Goal: Task Accomplishment & Management: Complete application form

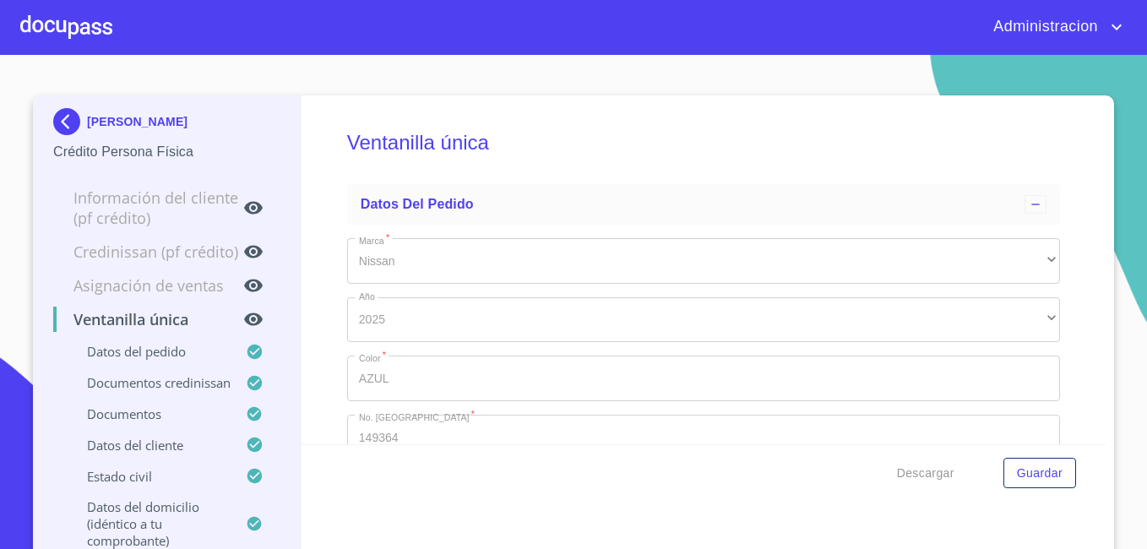
click at [124, 127] on p "[PERSON_NAME]" at bounding box center [137, 122] width 100 height 14
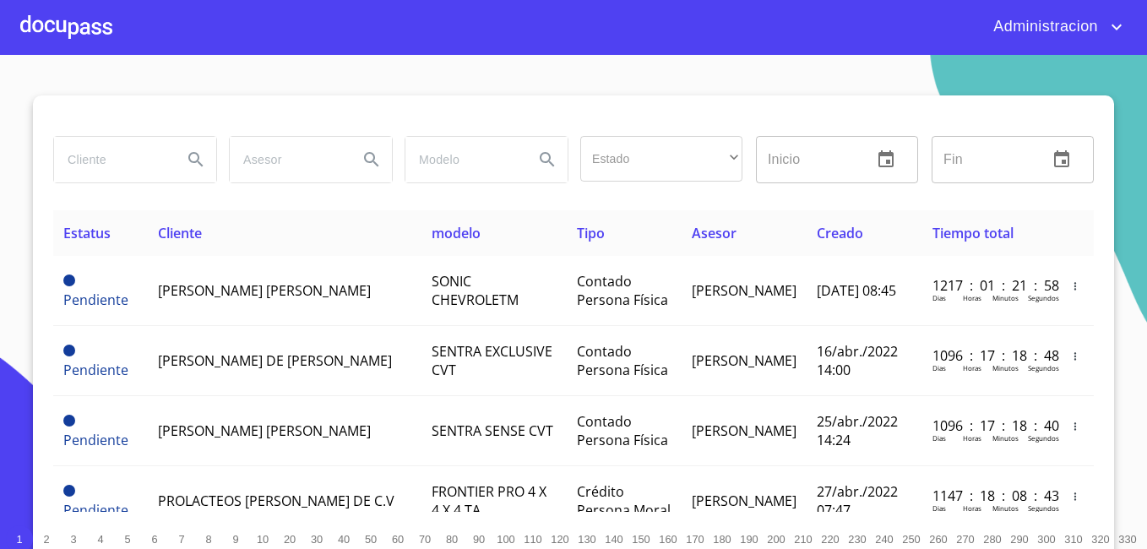
click at [90, 146] on input "search" at bounding box center [111, 160] width 115 height 46
type input "[PERSON_NAME] [PERSON_NAME]"
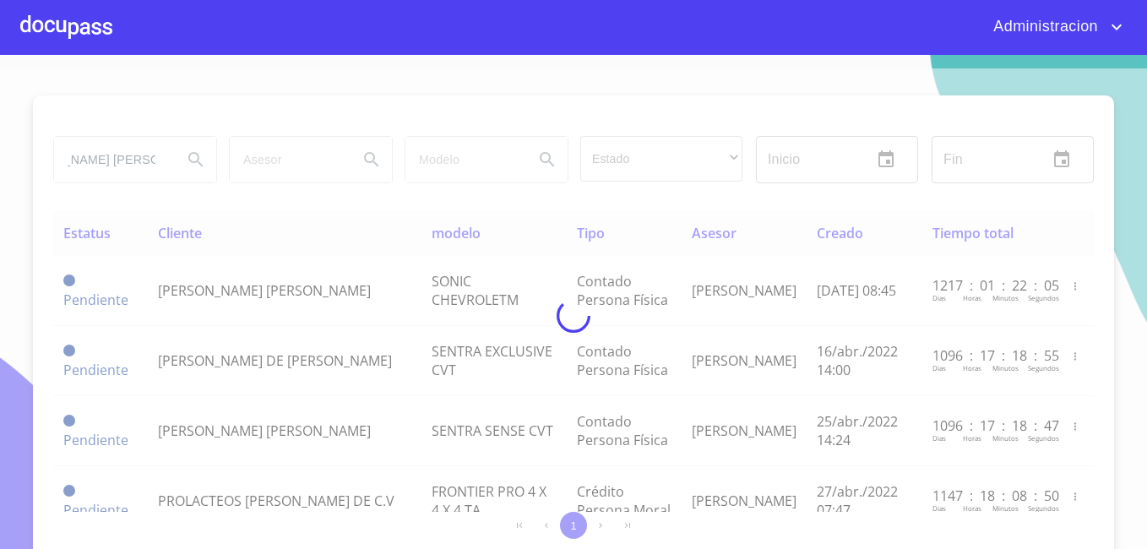
scroll to position [0, 0]
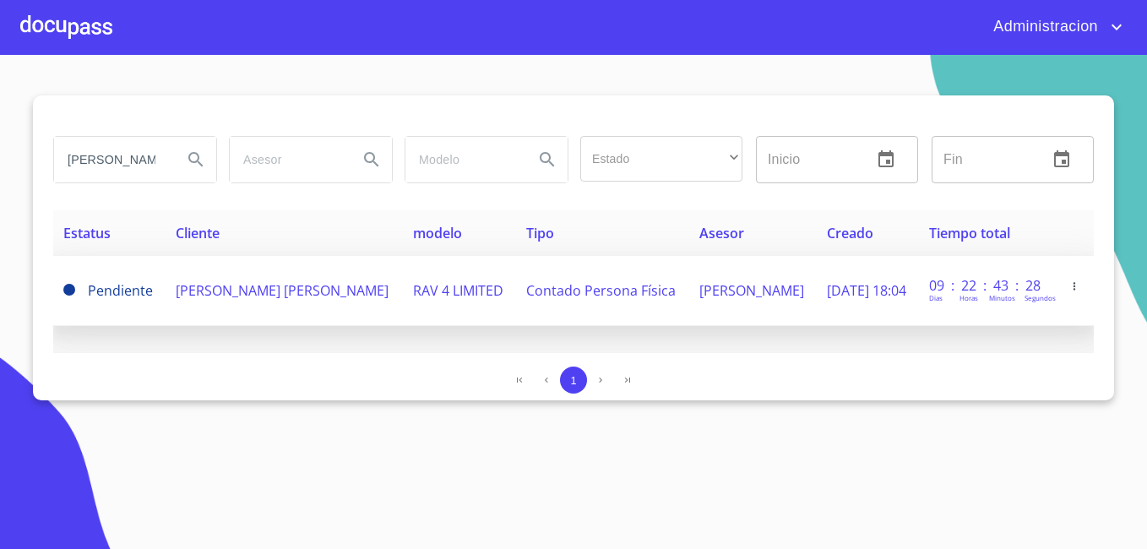
click at [221, 301] on td "[PERSON_NAME] [PERSON_NAME]" at bounding box center [285, 291] width 238 height 70
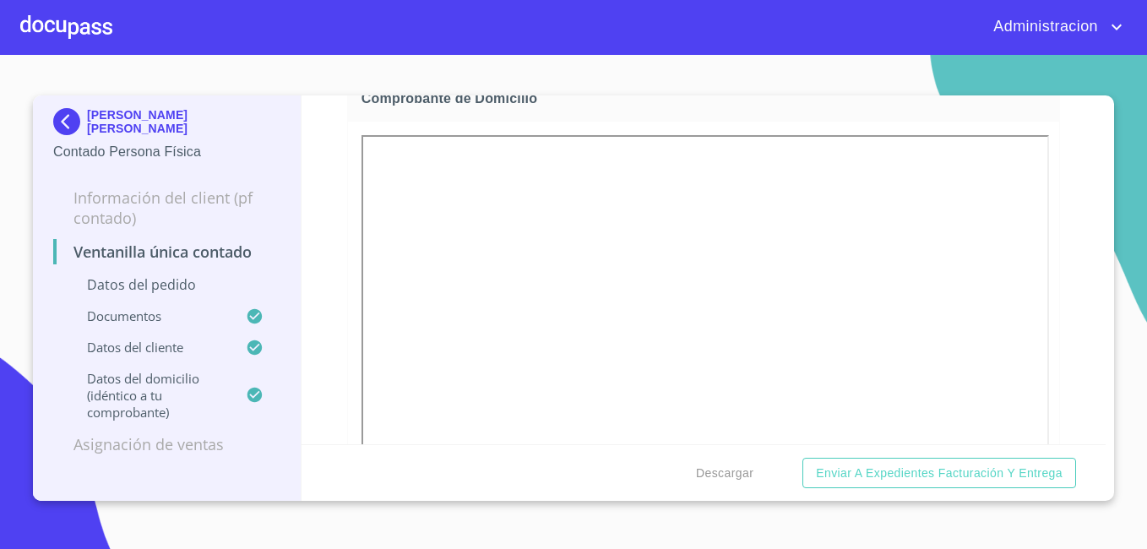
scroll to position [1444, 0]
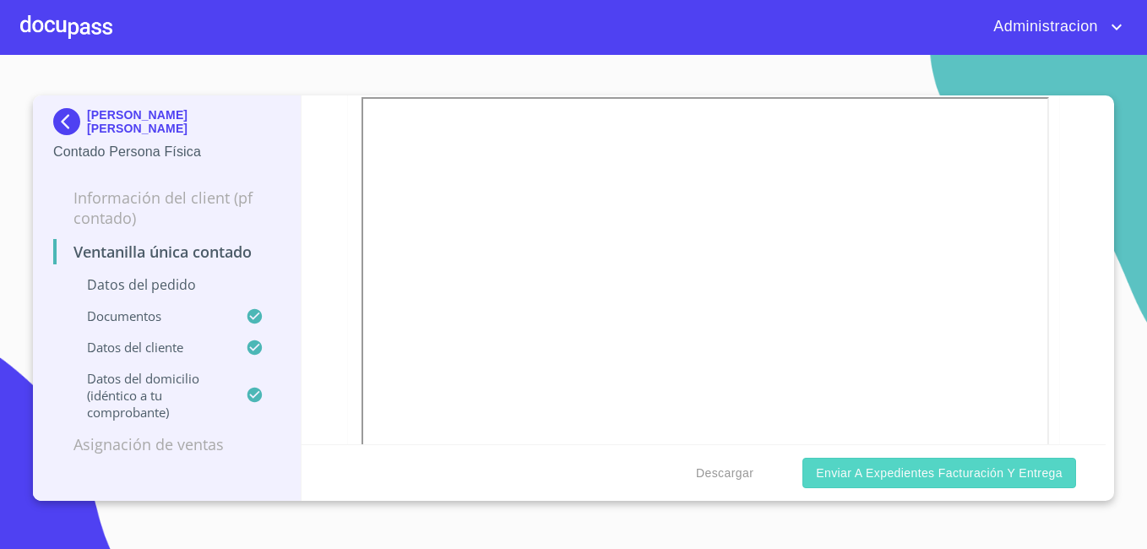
click at [830, 475] on span "Enviar a Expedientes Facturación y Entrega" at bounding box center [939, 473] width 247 height 21
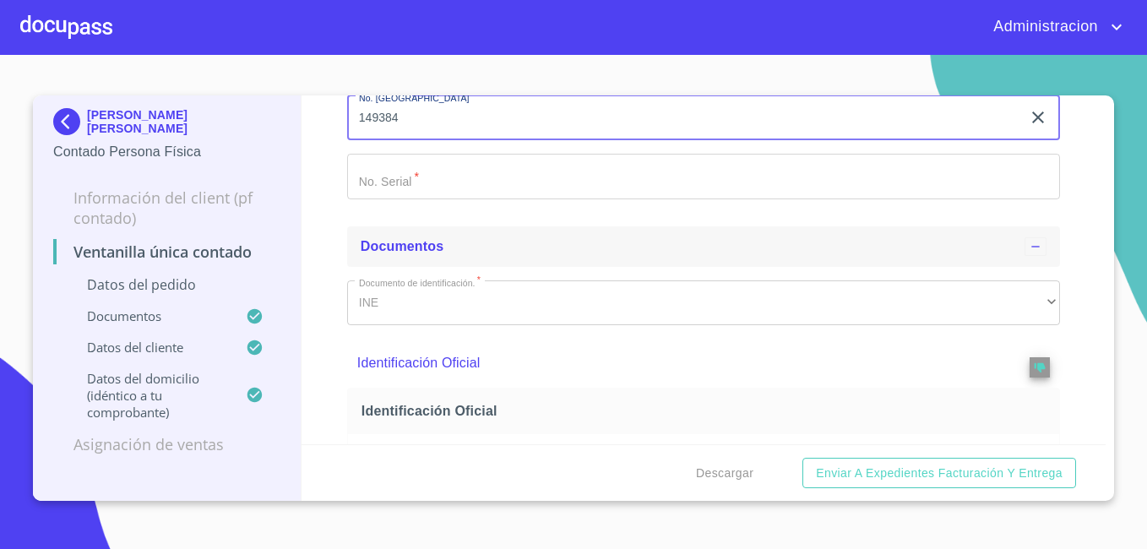
type input "149384"
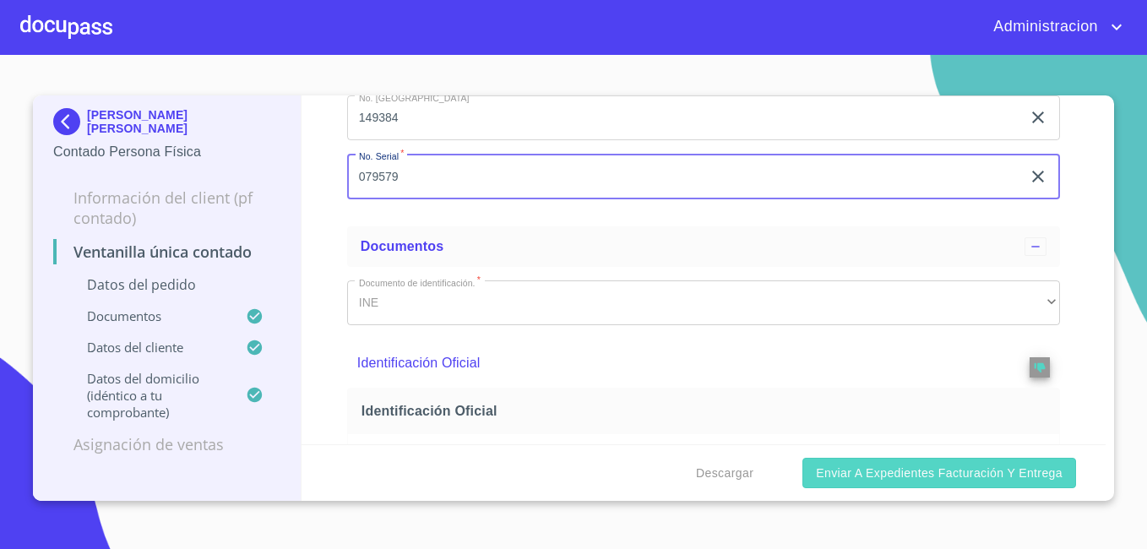
type input "079579"
click at [937, 484] on button "Enviar a Expedientes Facturación y Entrega" at bounding box center [939, 473] width 274 height 31
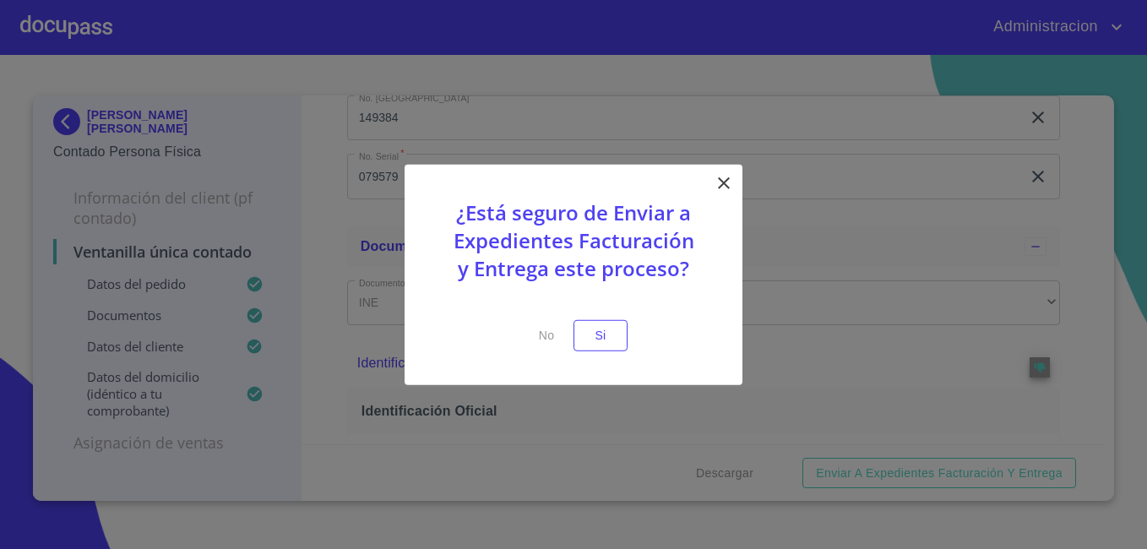
click at [718, 184] on icon at bounding box center [724, 183] width 20 height 20
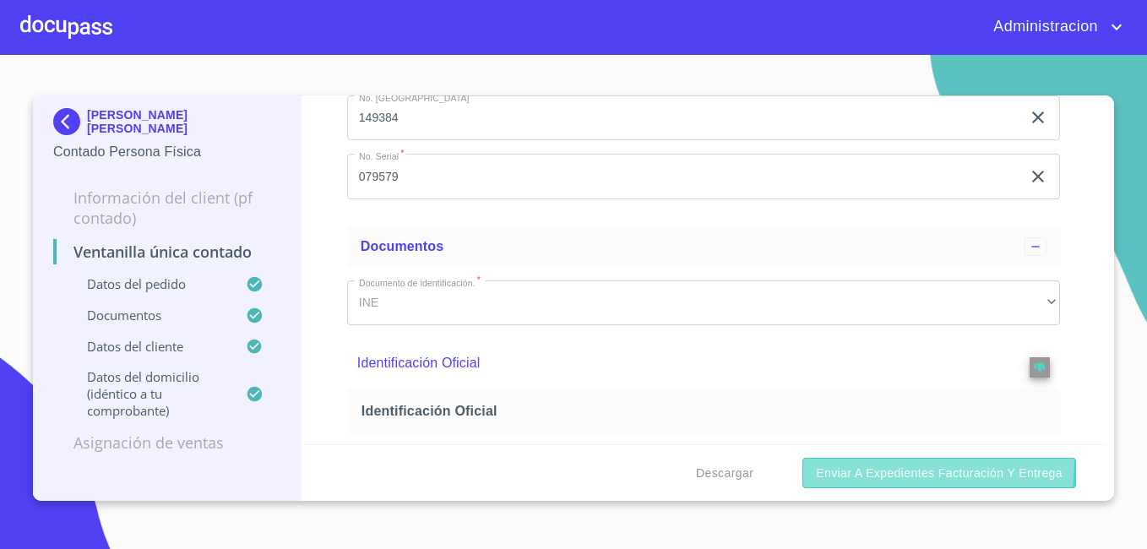
click at [855, 459] on button "Enviar a Expedientes Facturación y Entrega" at bounding box center [939, 473] width 274 height 31
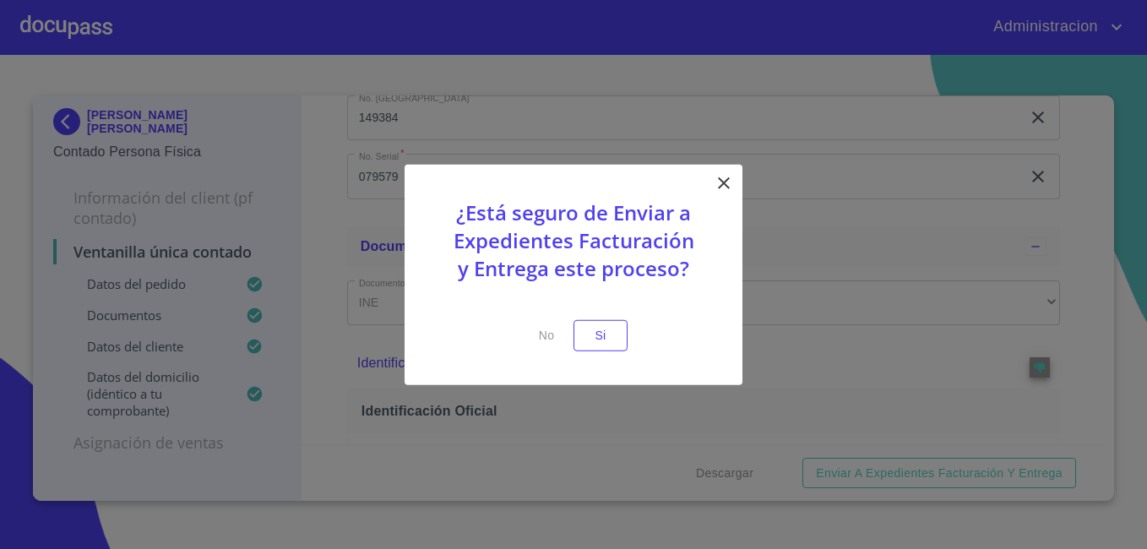
click at [570, 333] on button "No" at bounding box center [546, 335] width 54 height 31
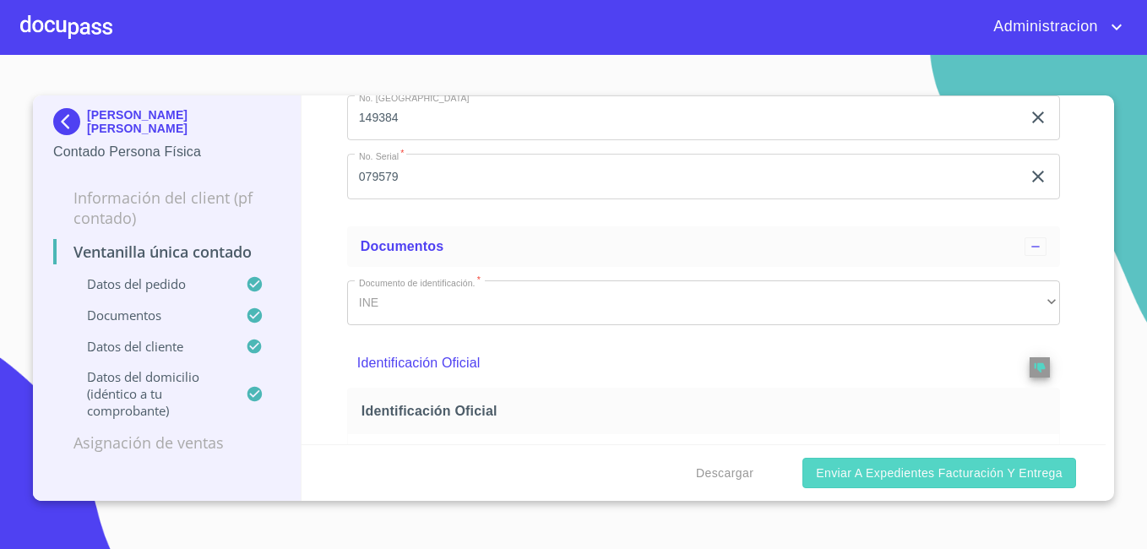
click at [836, 471] on span "Enviar a Expedientes Facturación y Entrega" at bounding box center [939, 473] width 247 height 21
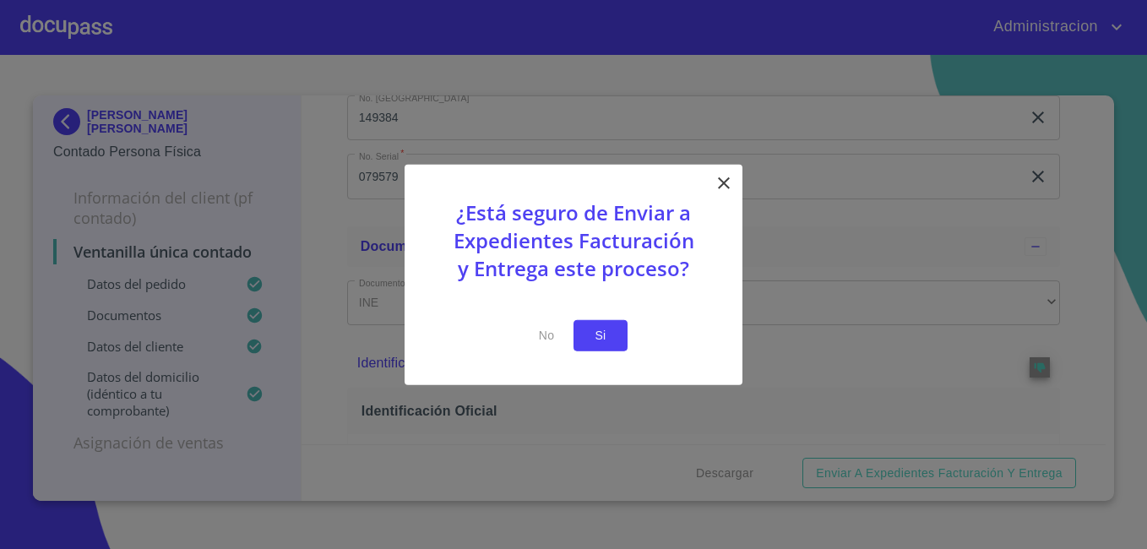
click at [582, 337] on button "Si" at bounding box center [600, 335] width 54 height 31
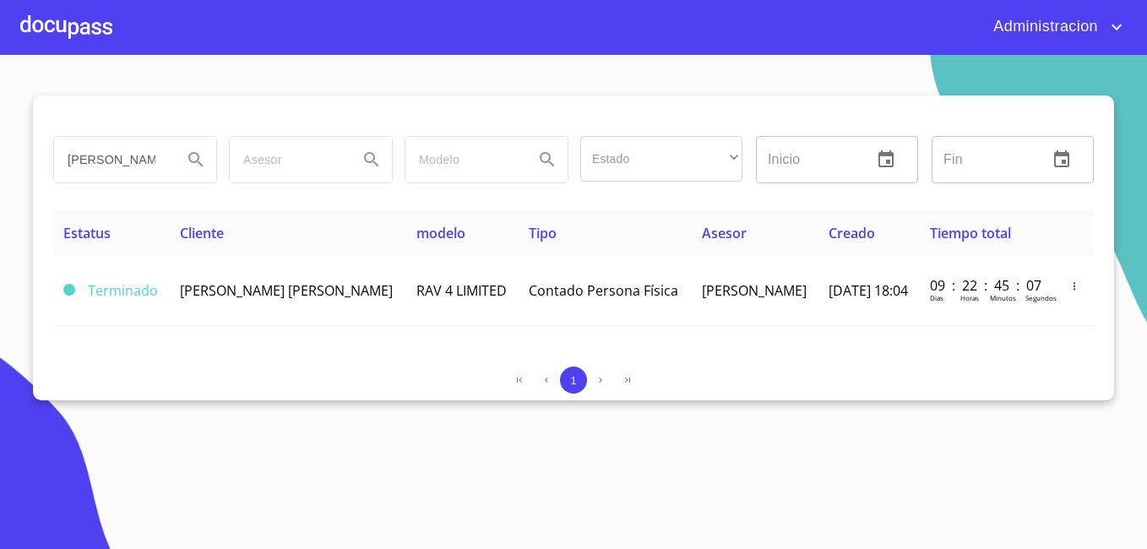
click at [115, 160] on input "[PERSON_NAME] [PERSON_NAME]" at bounding box center [111, 160] width 115 height 46
type input "[PERSON_NAME] [PERSON_NAME]"
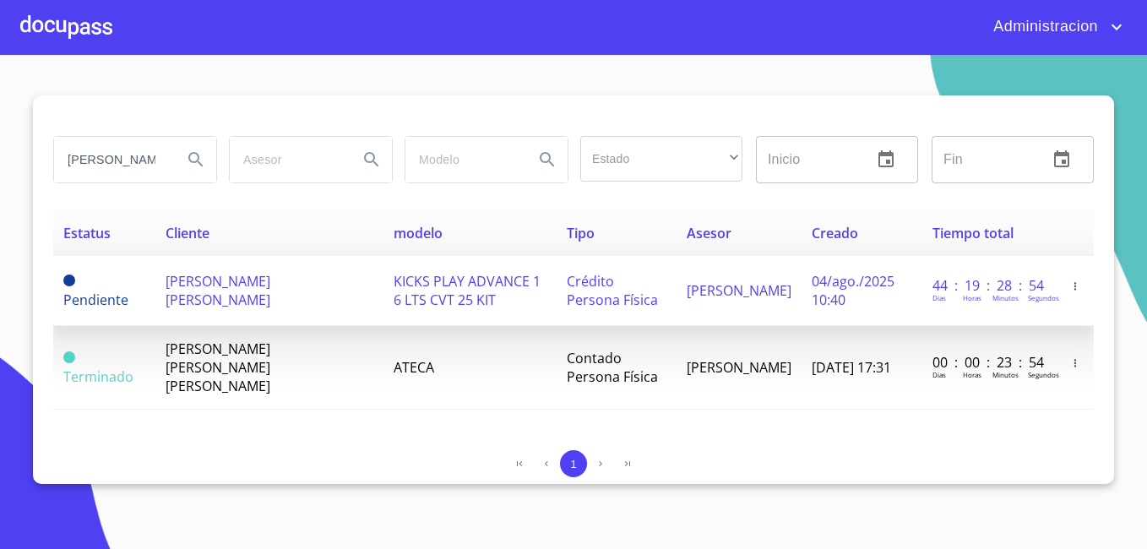
click at [185, 321] on td "[PERSON_NAME] [PERSON_NAME]" at bounding box center [269, 291] width 228 height 70
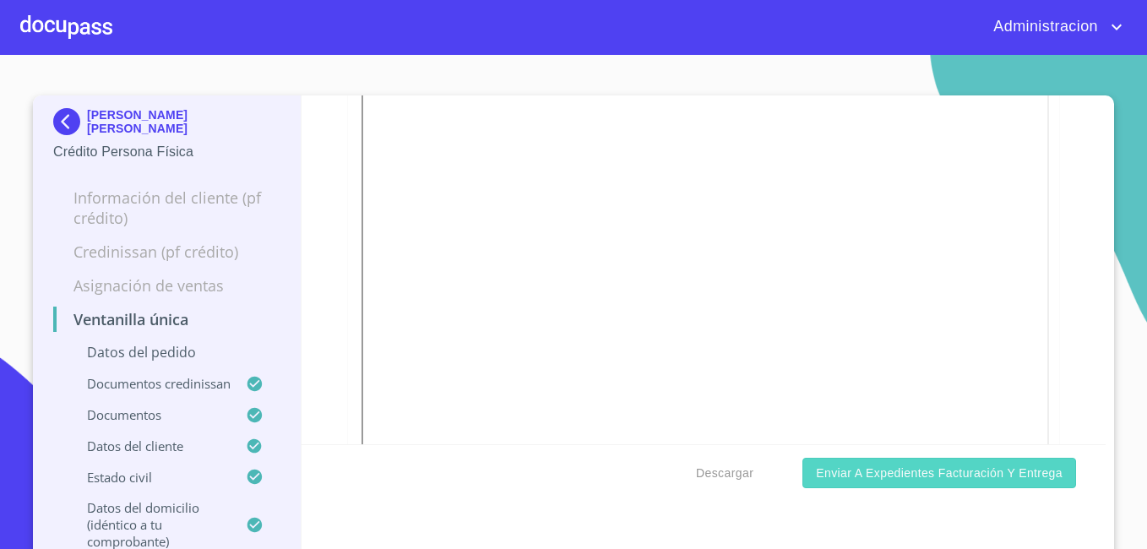
click at [824, 469] on span "Enviar a Expedientes Facturación y Entrega" at bounding box center [939, 473] width 247 height 21
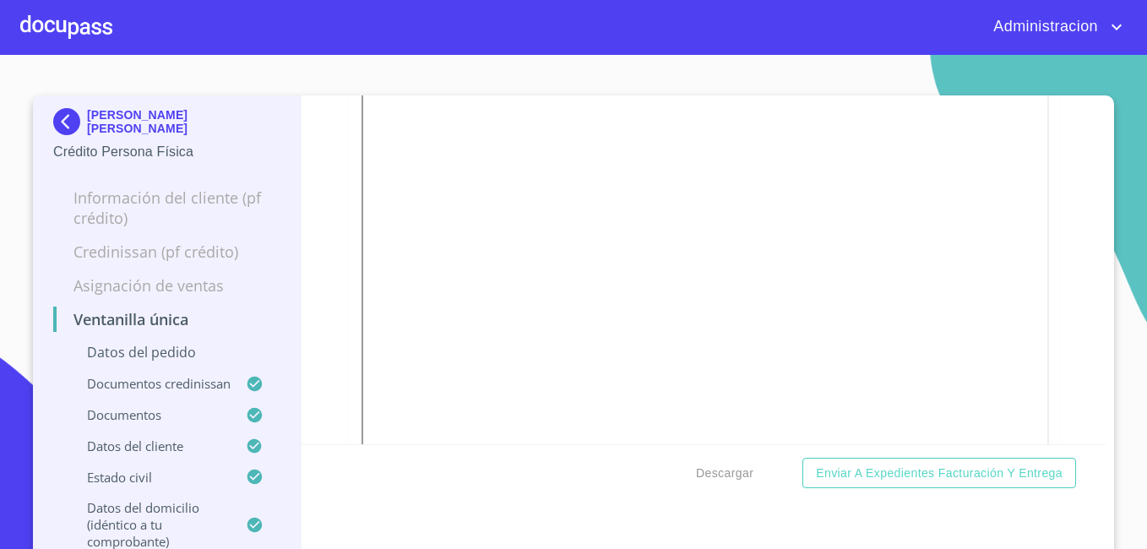
scroll to position [319, 0]
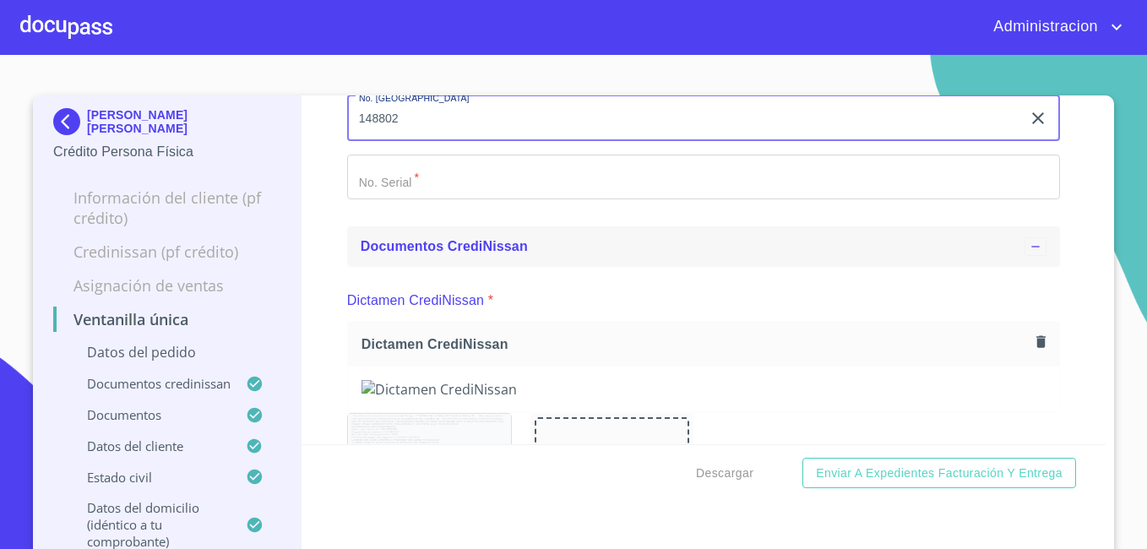
type input "148802"
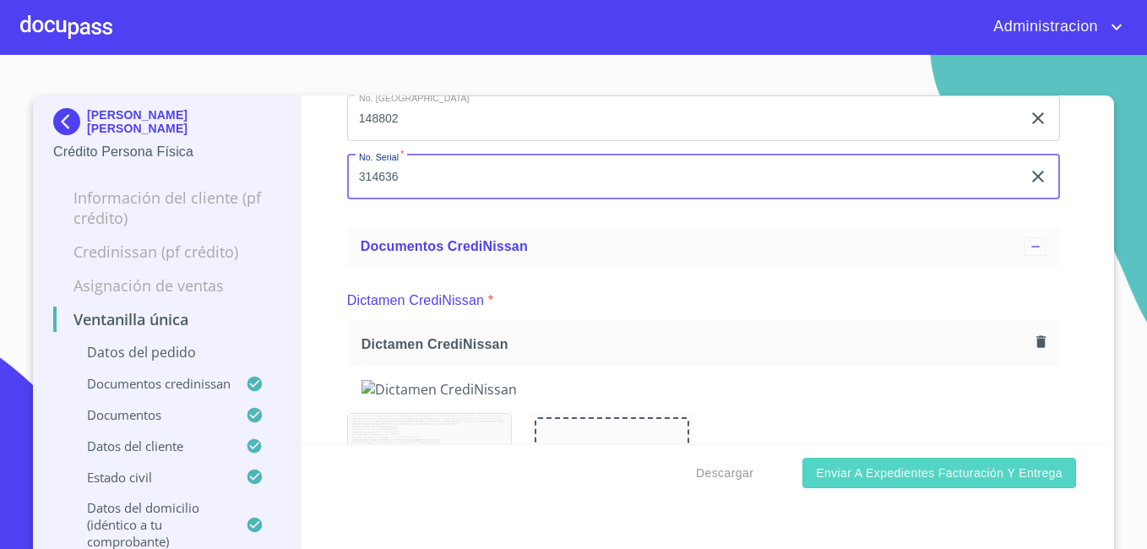
type input "314636"
click at [877, 480] on span "Enviar a Expedientes Facturación y Entrega" at bounding box center [939, 473] width 247 height 21
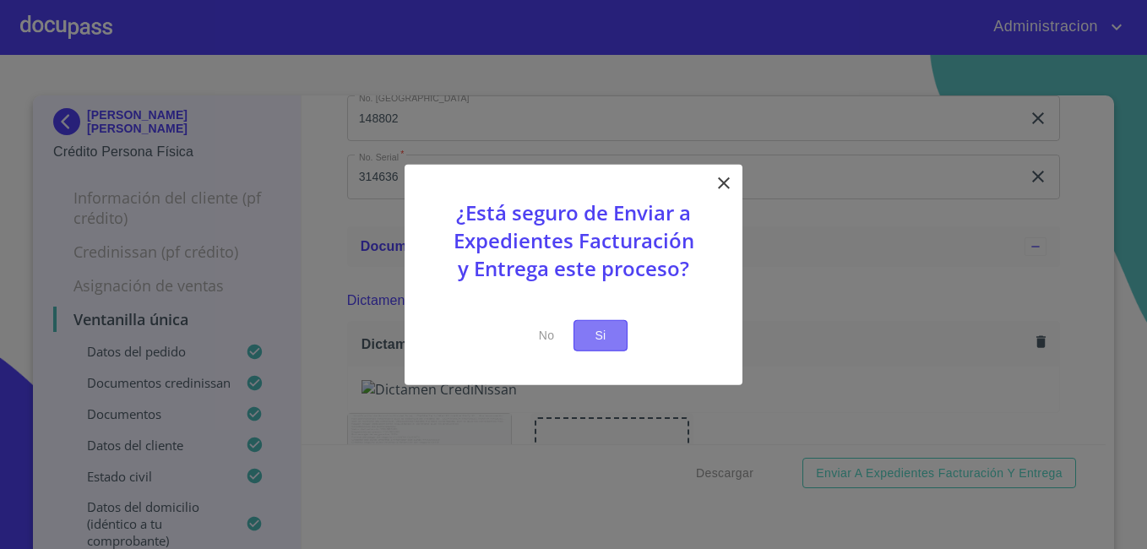
click at [607, 328] on span "Si" at bounding box center [600, 335] width 27 height 21
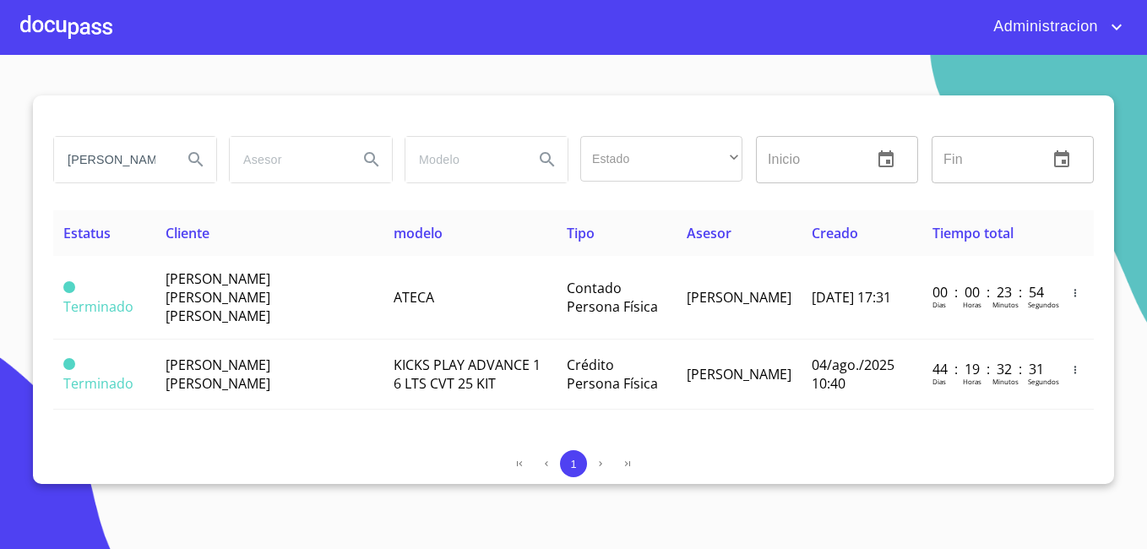
click at [100, 148] on input "[PERSON_NAME] [PERSON_NAME]" at bounding box center [111, 160] width 115 height 46
click at [114, 161] on input "[PERSON_NAME]" at bounding box center [111, 160] width 115 height 46
type input "[PERSON_NAME]"
click at [113, 166] on input "[PERSON_NAME]" at bounding box center [111, 160] width 115 height 46
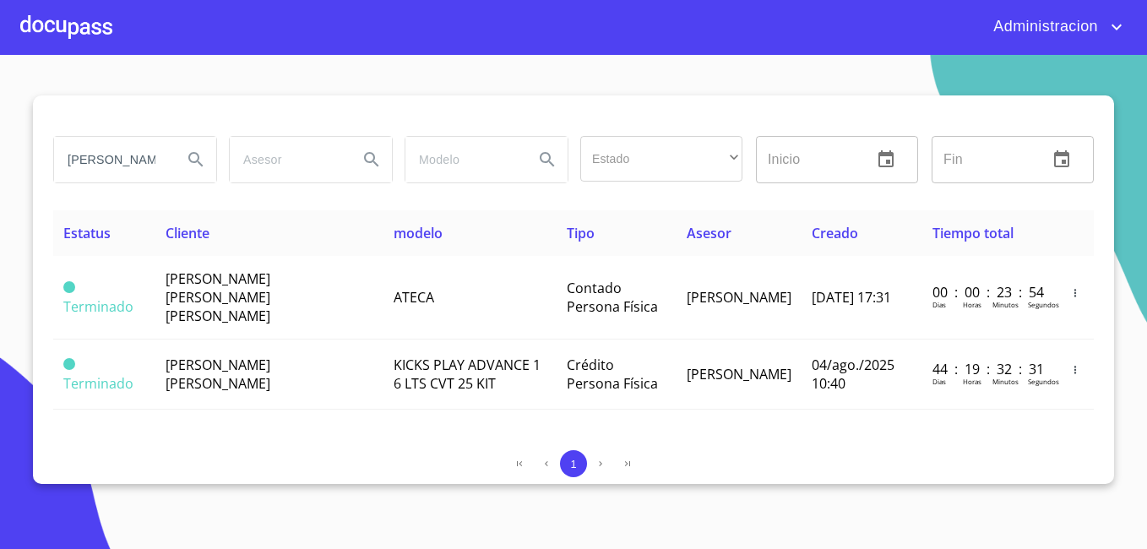
click at [113, 166] on input "[PERSON_NAME]" at bounding box center [111, 160] width 115 height 46
type input "[PERSON_NAME] [PERSON_NAME]"
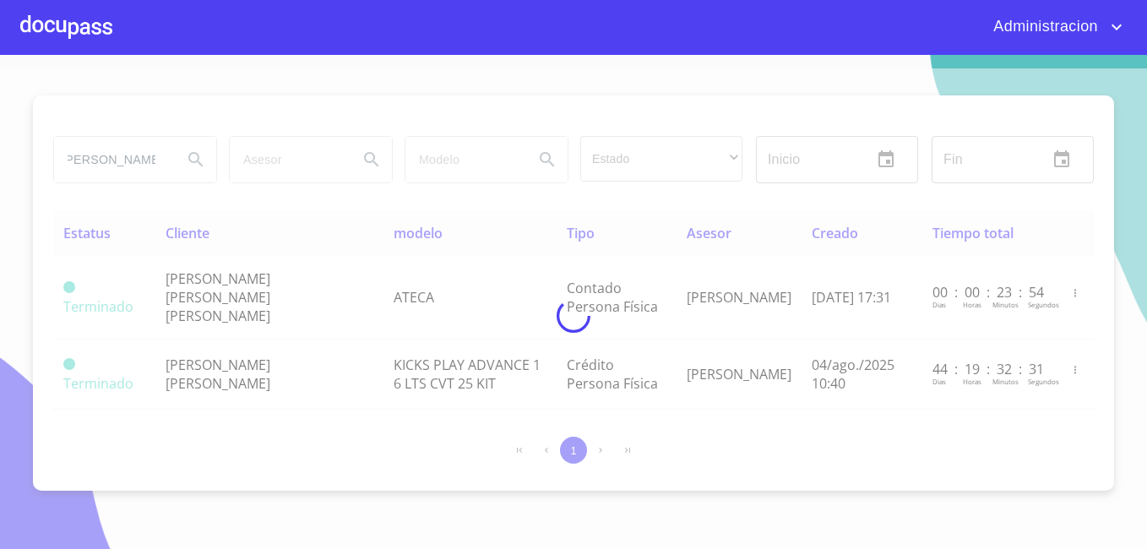
scroll to position [0, 0]
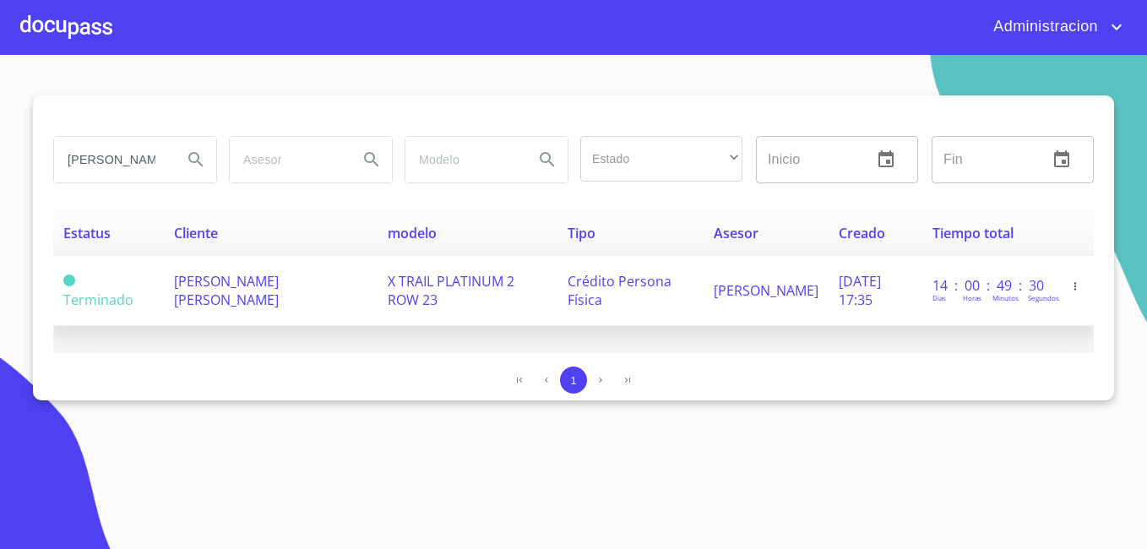
click at [248, 276] on span "[PERSON_NAME] [PERSON_NAME]" at bounding box center [226, 290] width 105 height 37
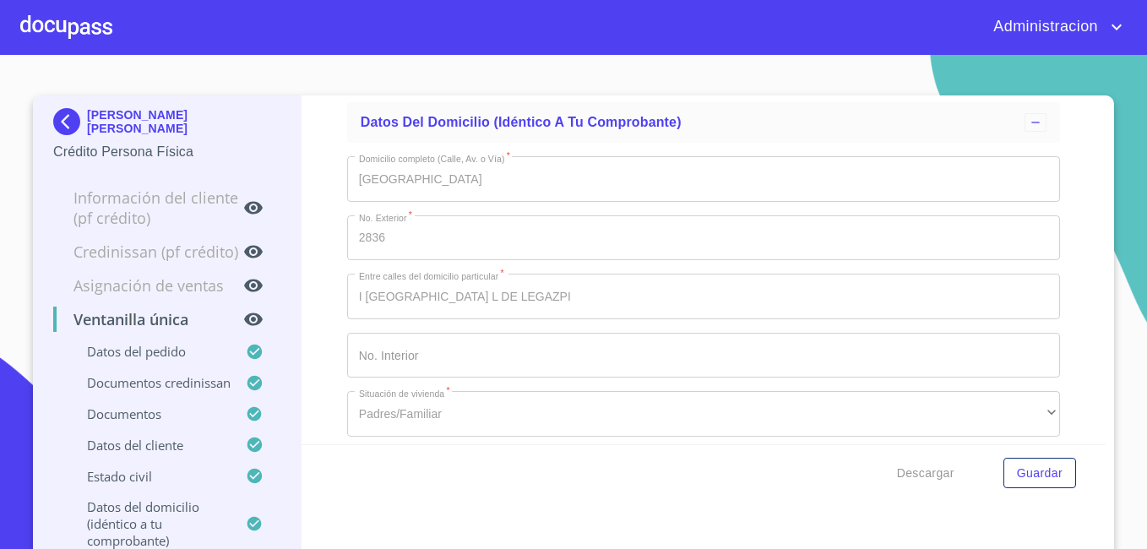
click at [133, 128] on p "[PERSON_NAME] [PERSON_NAME]" at bounding box center [183, 121] width 193 height 27
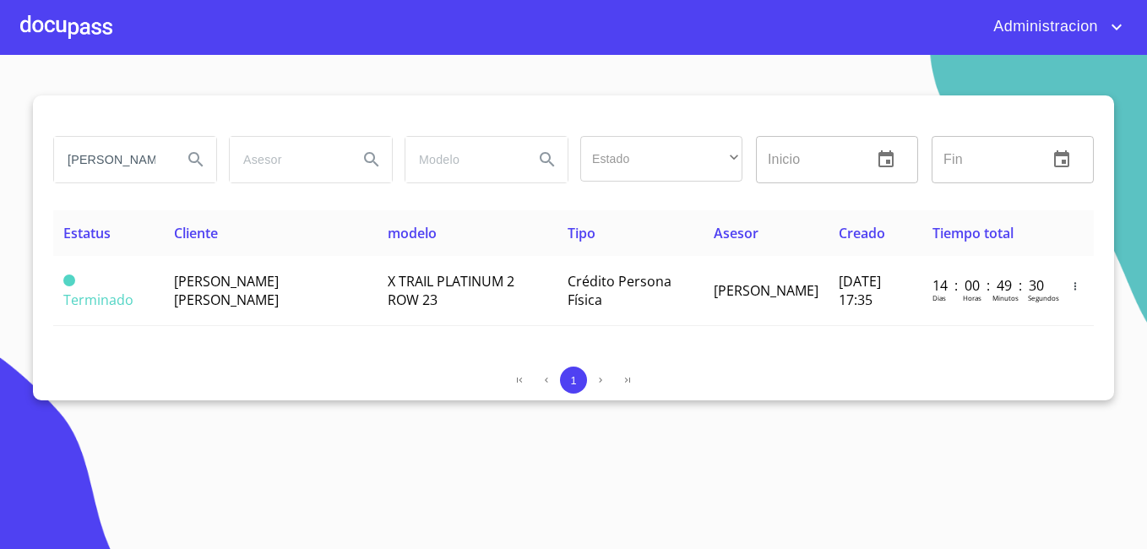
click at [140, 173] on input "[PERSON_NAME] [PERSON_NAME]" at bounding box center [111, 160] width 115 height 46
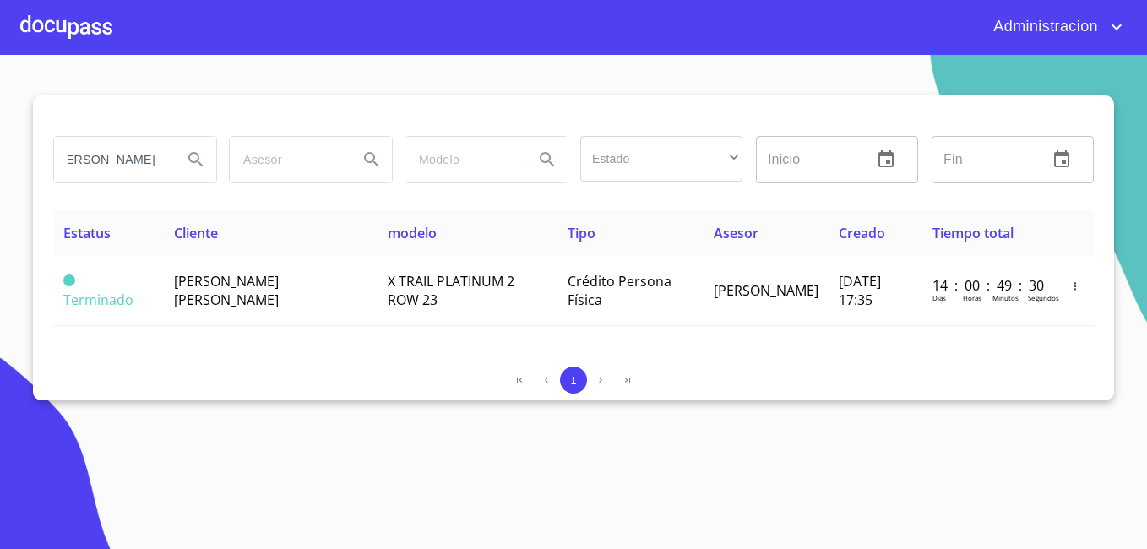
scroll to position [0, 68]
type input "[PERSON_NAME]"
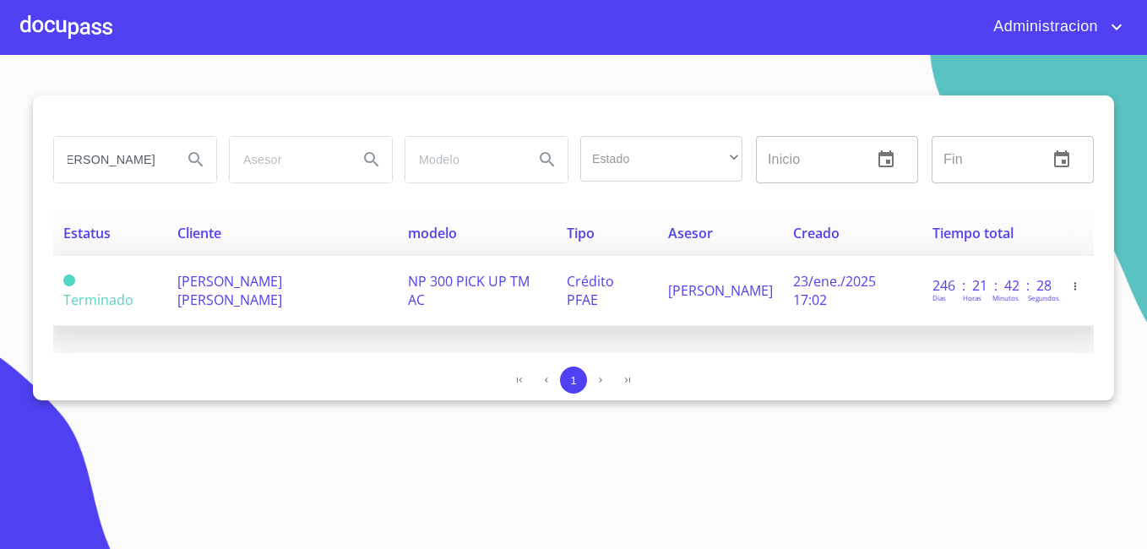
click at [295, 313] on td "[PERSON_NAME] [PERSON_NAME]" at bounding box center [282, 291] width 230 height 70
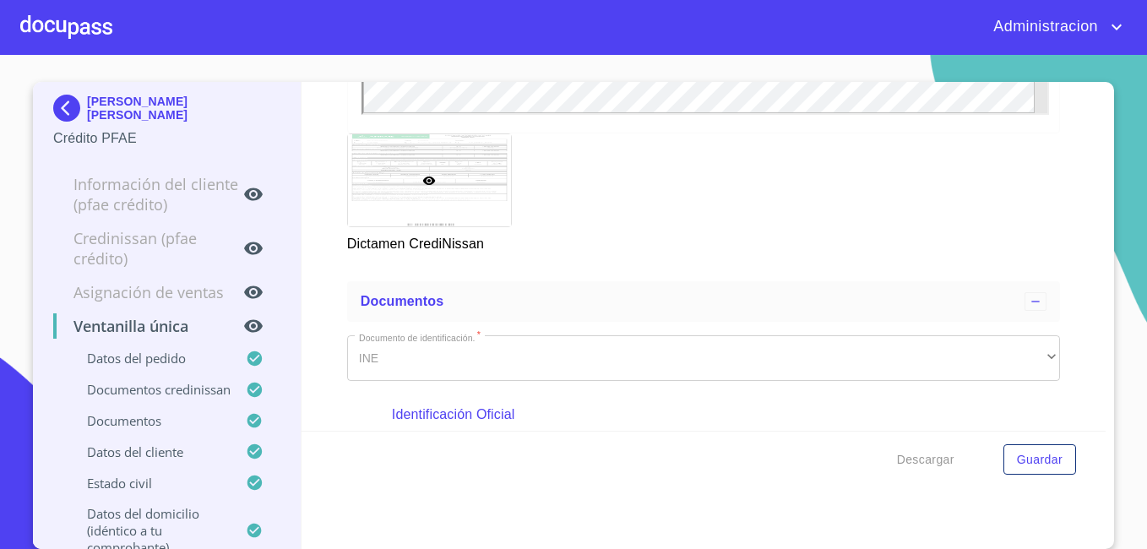
scroll to position [1267, 0]
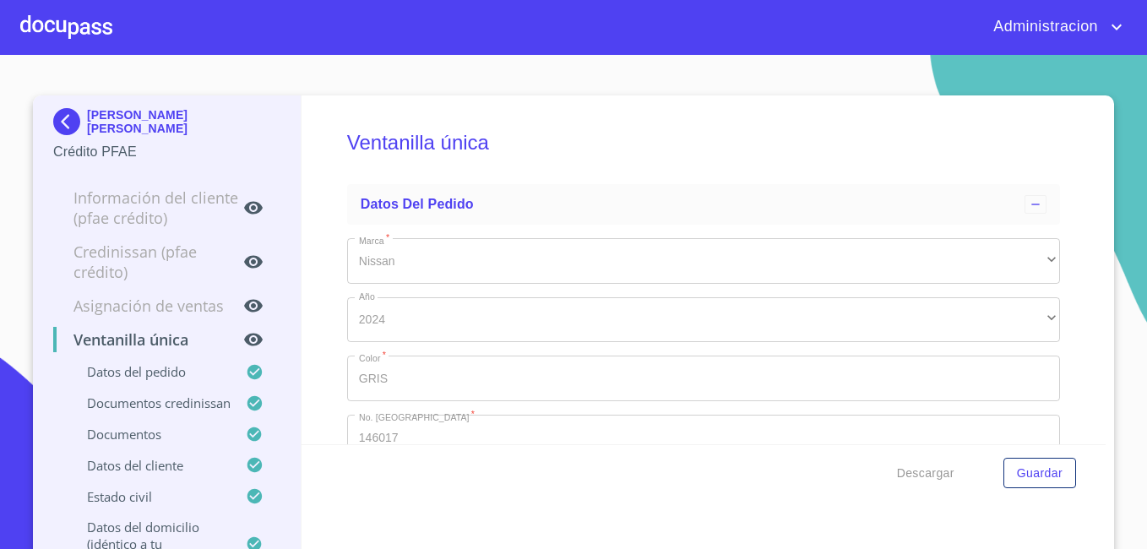
scroll to position [1267, 0]
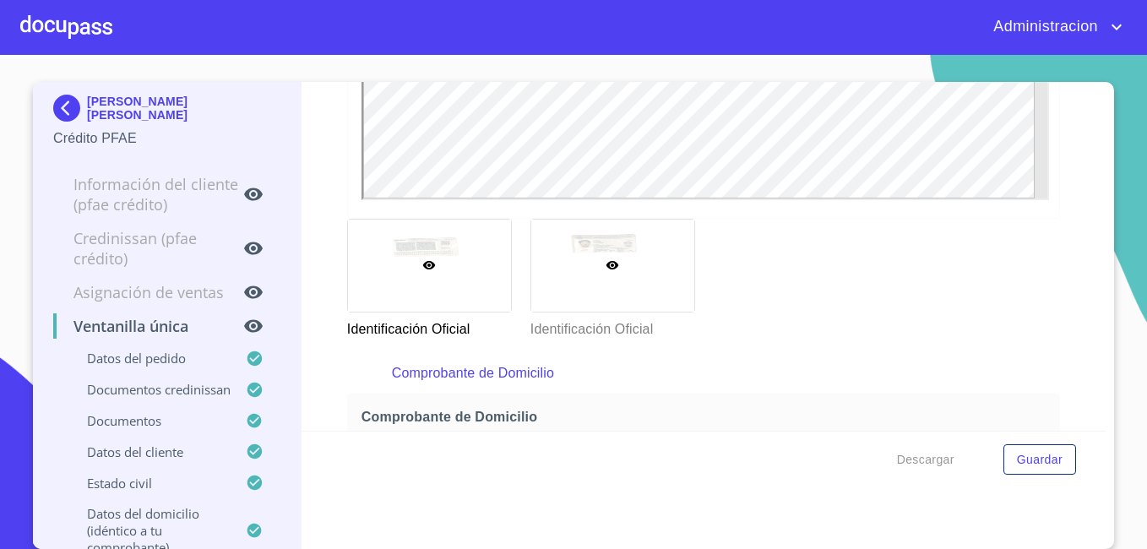
click at [576, 266] on div at bounding box center [612, 266] width 163 height 92
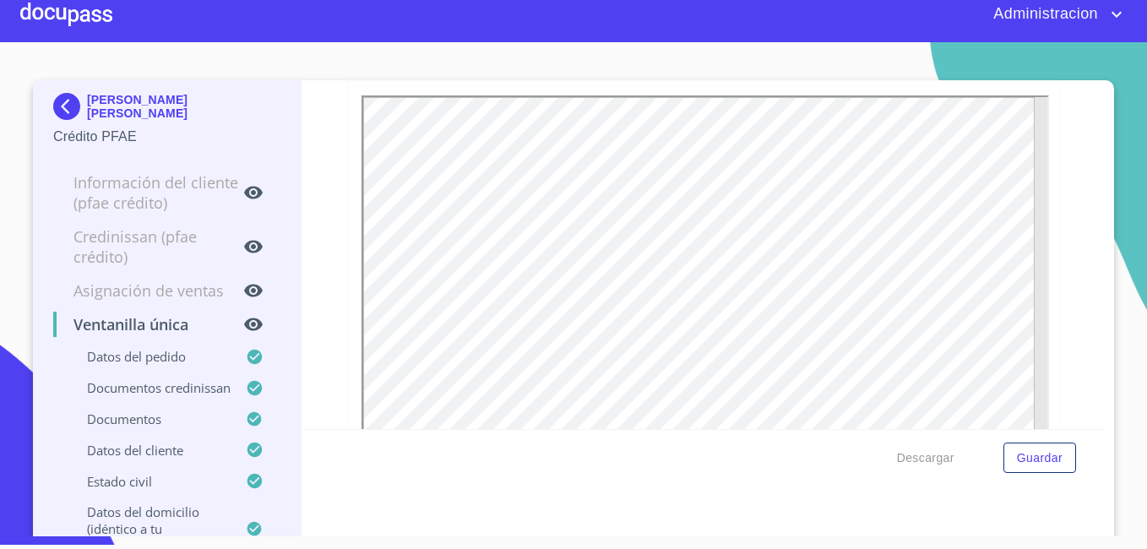
scroll to position [0, 0]
